Goal: Use online tool/utility

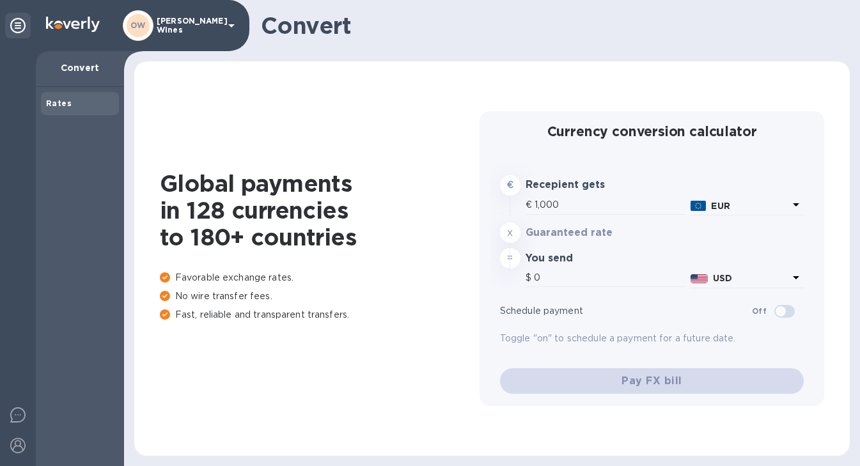
type input "1,174.9"
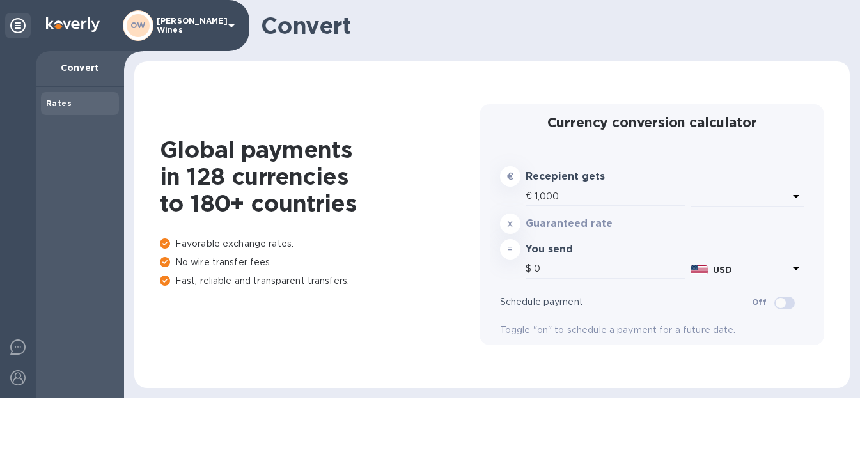
type input "1,175.3"
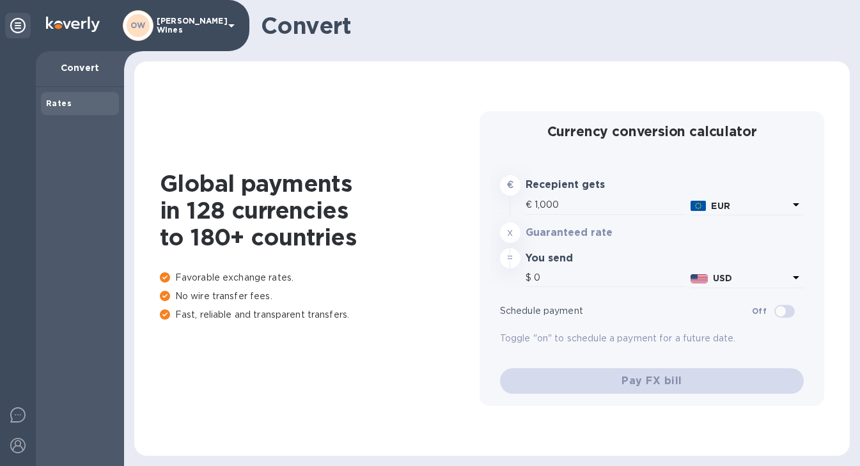
type input "1,175.3"
